Goal: Information Seeking & Learning: Learn about a topic

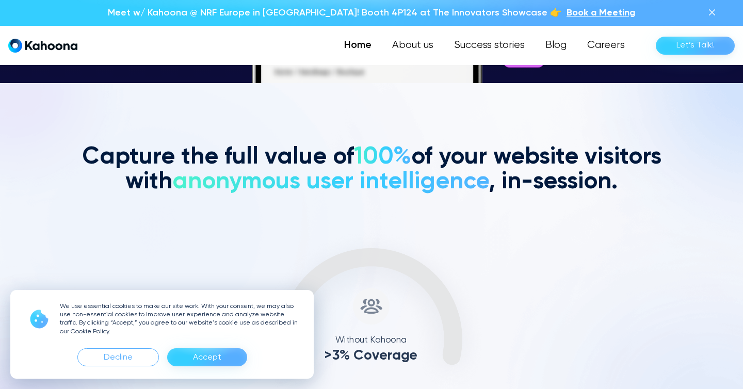
scroll to position [306, 0]
click at [202, 353] on div "Accept" at bounding box center [207, 357] width 28 height 17
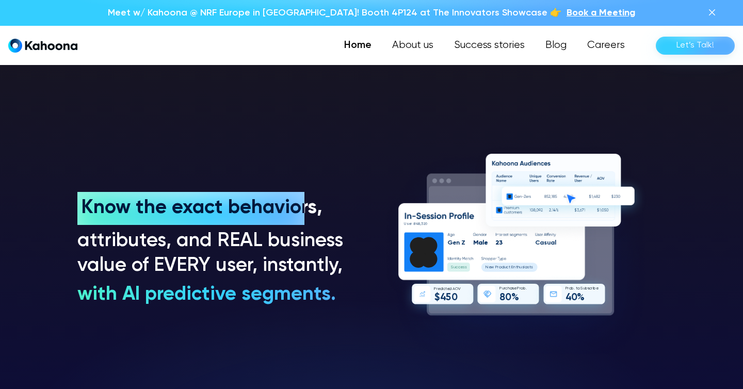
scroll to position [719, 0]
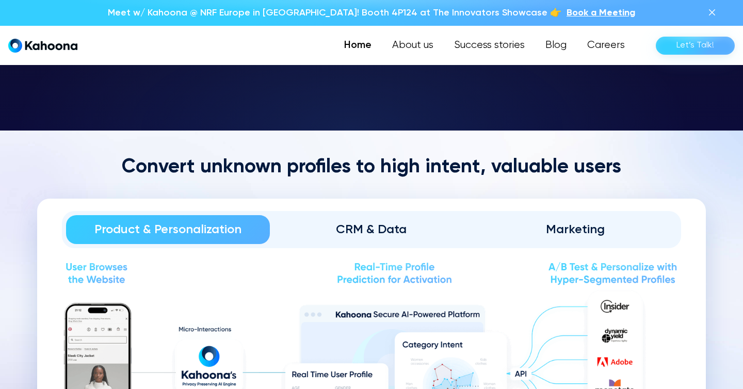
click at [36, 174] on section "Convert unknown profiles to high intent, valuable users Product & Personalizati…" at bounding box center [371, 355] width 743 height 448
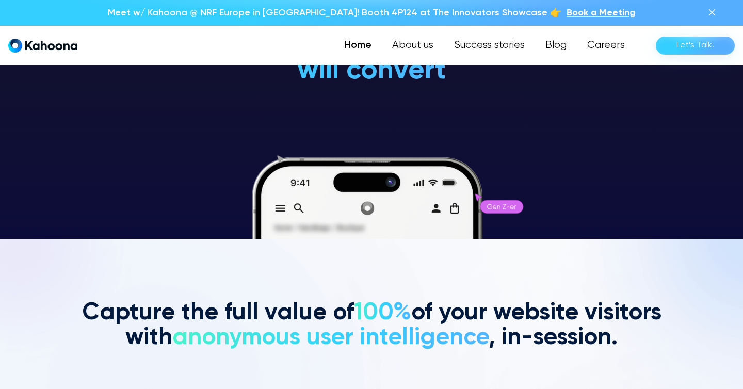
scroll to position [150, 0]
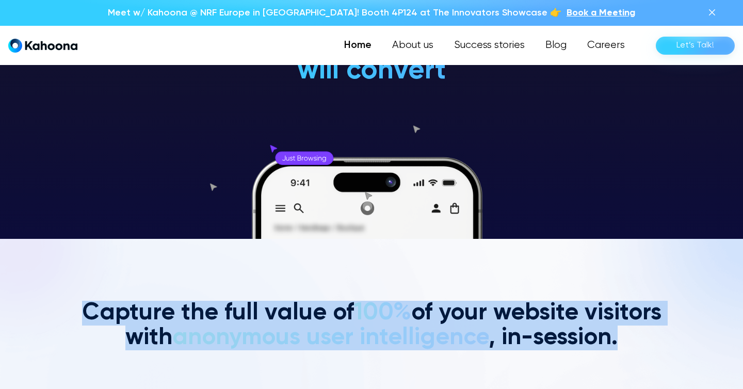
drag, startPoint x: 82, startPoint y: 306, endPoint x: 526, endPoint y: 370, distance: 449.4
click at [564, 332] on h2 "Capture the full value of 100% of your website visitors with anonymous user int…" at bounding box center [371, 326] width 588 height 50
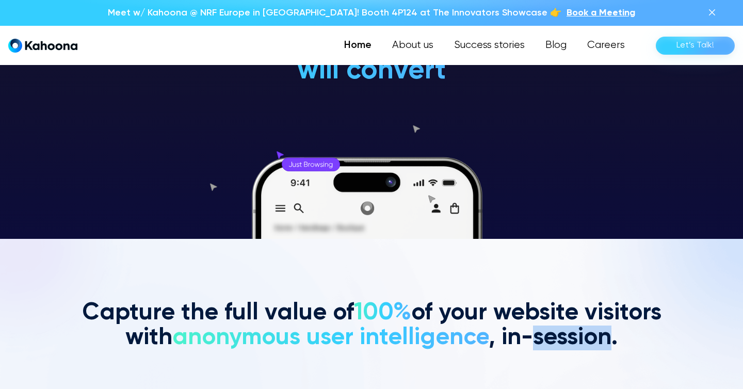
click at [564, 332] on h2 "Capture the full value of 100% of your website visitors with anonymous user int…" at bounding box center [371, 326] width 588 height 50
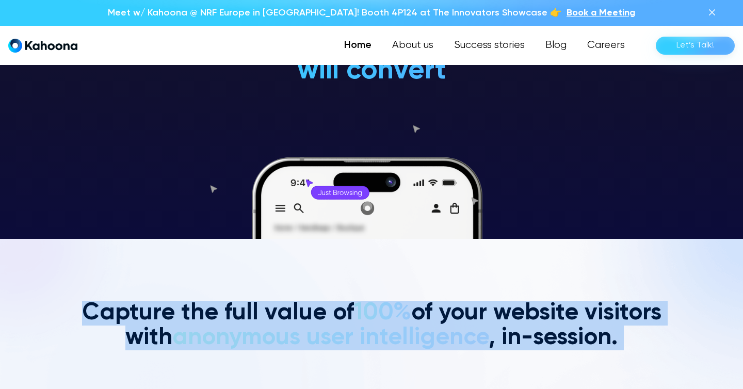
click at [564, 332] on h2 "Capture the full value of 100% of your website visitors with anonymous user int…" at bounding box center [371, 326] width 588 height 50
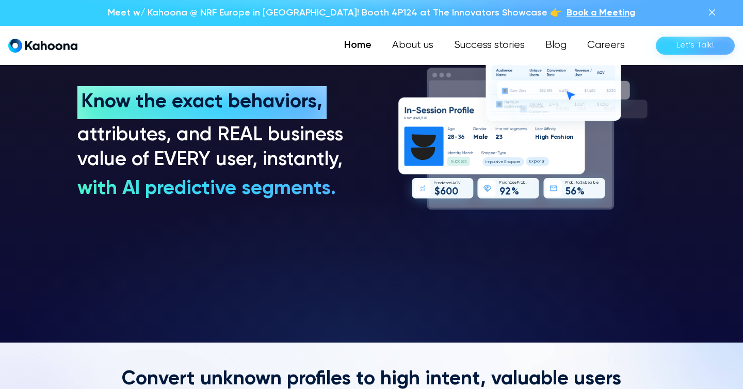
scroll to position [824, 0]
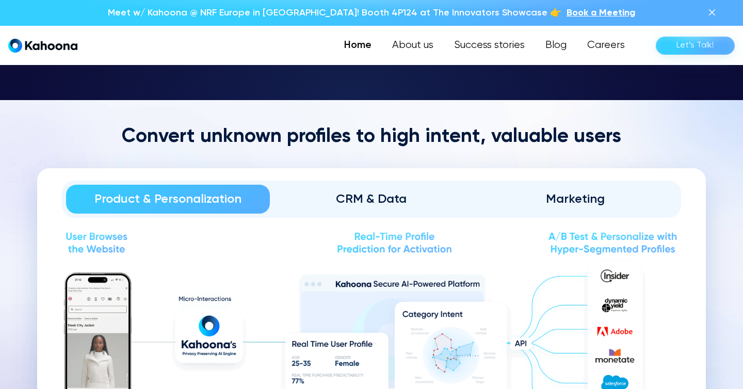
click at [610, 213] on div "Product & Personalization CRM & Data Marketing" at bounding box center [371, 199] width 619 height 37
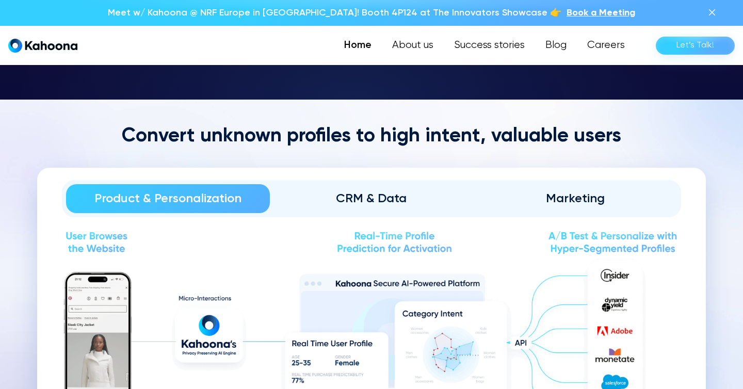
click at [587, 197] on div "Marketing" at bounding box center [575, 198] width 175 height 17
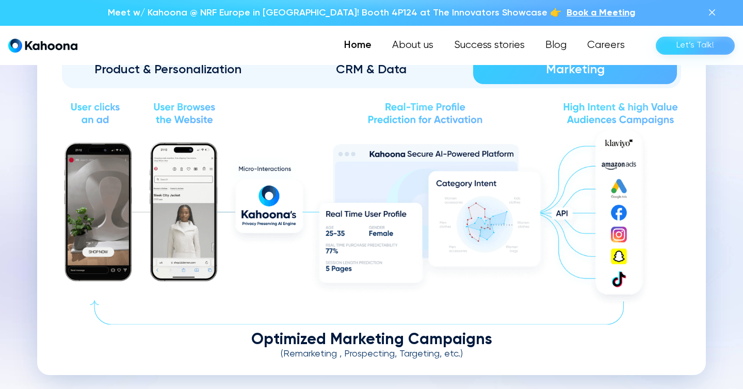
scroll to position [1196, 0]
